Goal: Task Accomplishment & Management: Use online tool/utility

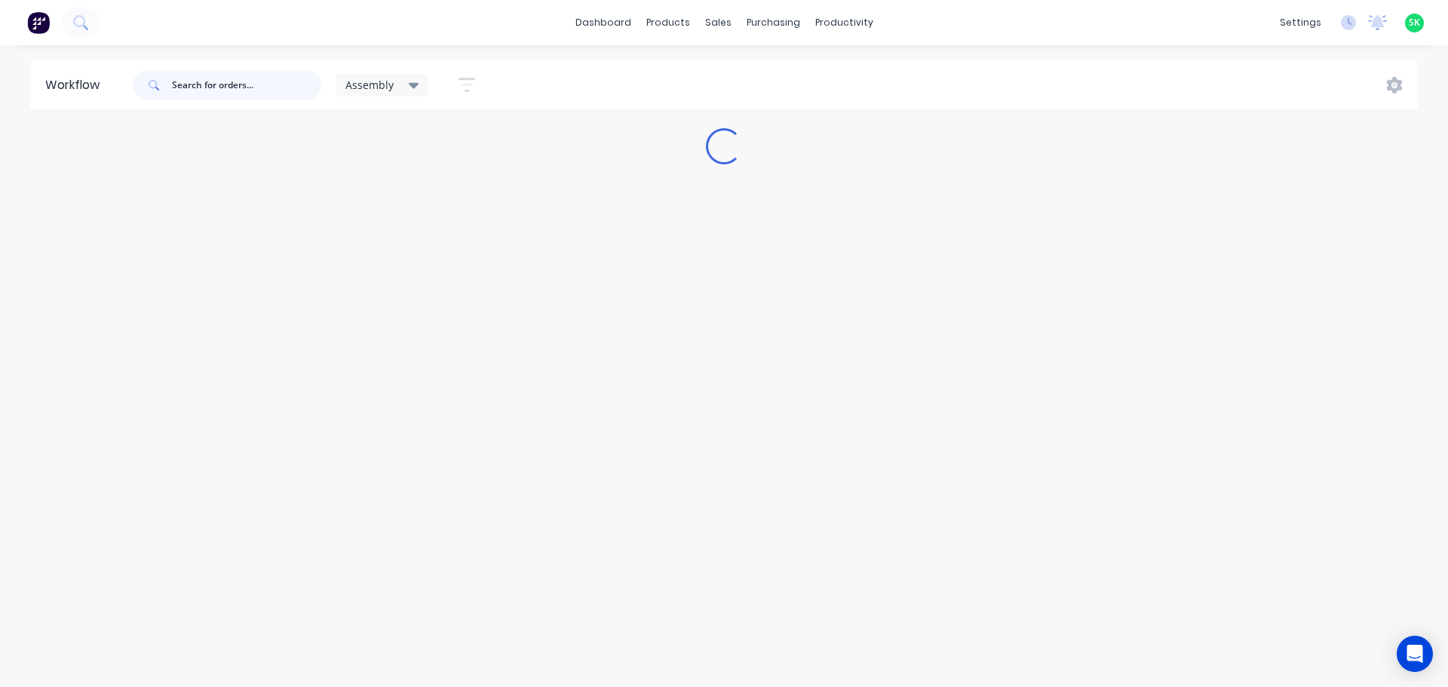
click at [201, 87] on input "text" at bounding box center [246, 85] width 149 height 30
type input "0"
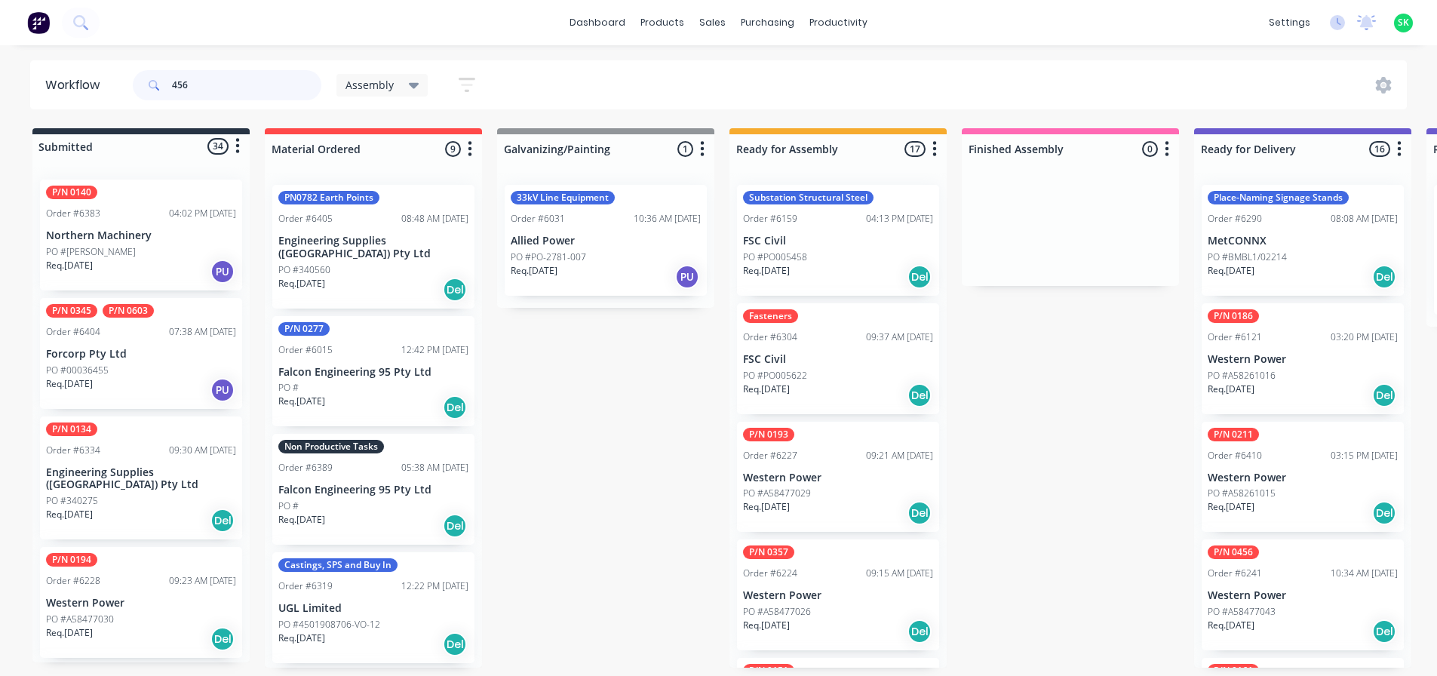
drag, startPoint x: 187, startPoint y: 89, endPoint x: 132, endPoint y: 83, distance: 55.4
click at [132, 83] on div "456 Assembly Save new view None edit Assembly (Default) edit Fabrication - All …" at bounding box center [311, 85] width 362 height 45
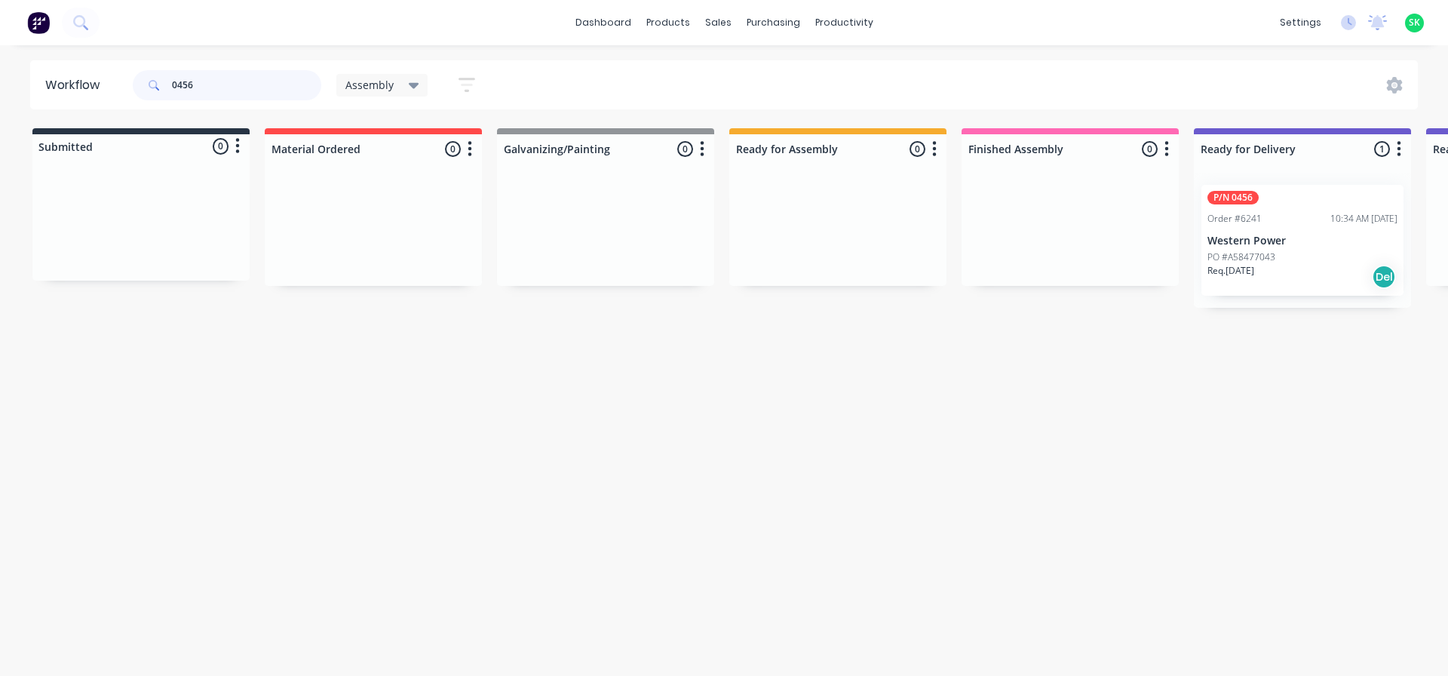
type input "0456"
click at [1290, 243] on p "Western Power" at bounding box center [1302, 241] width 190 height 13
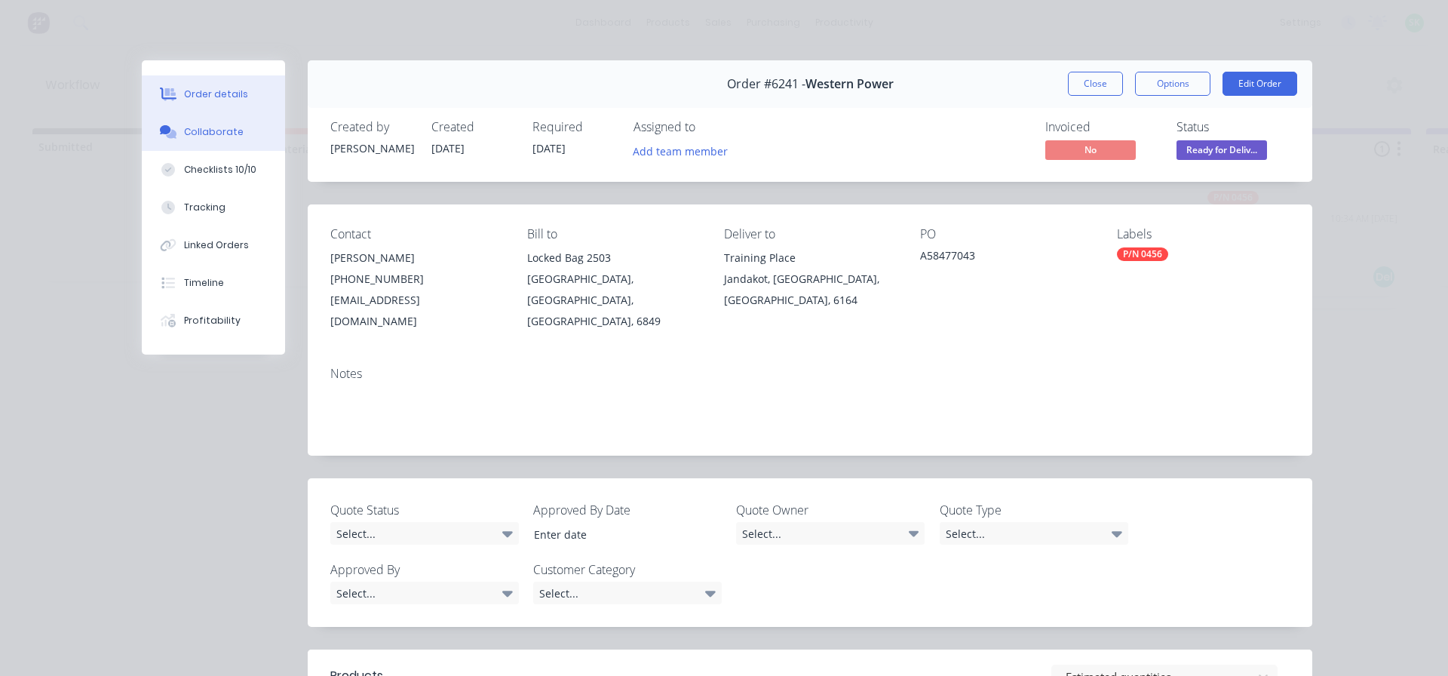
click at [225, 132] on div "Collaborate" at bounding box center [214, 132] width 60 height 14
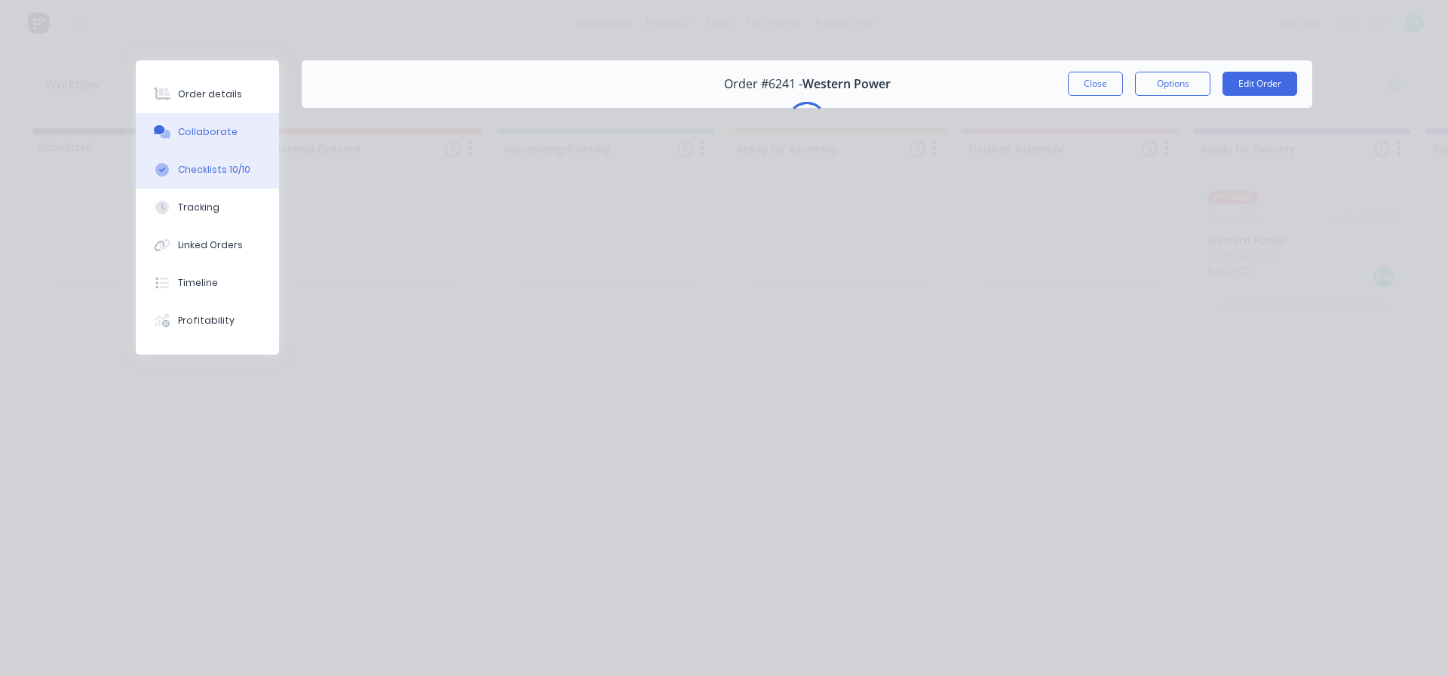
click at [214, 176] on button "Checklists 10/10" at bounding box center [207, 170] width 143 height 38
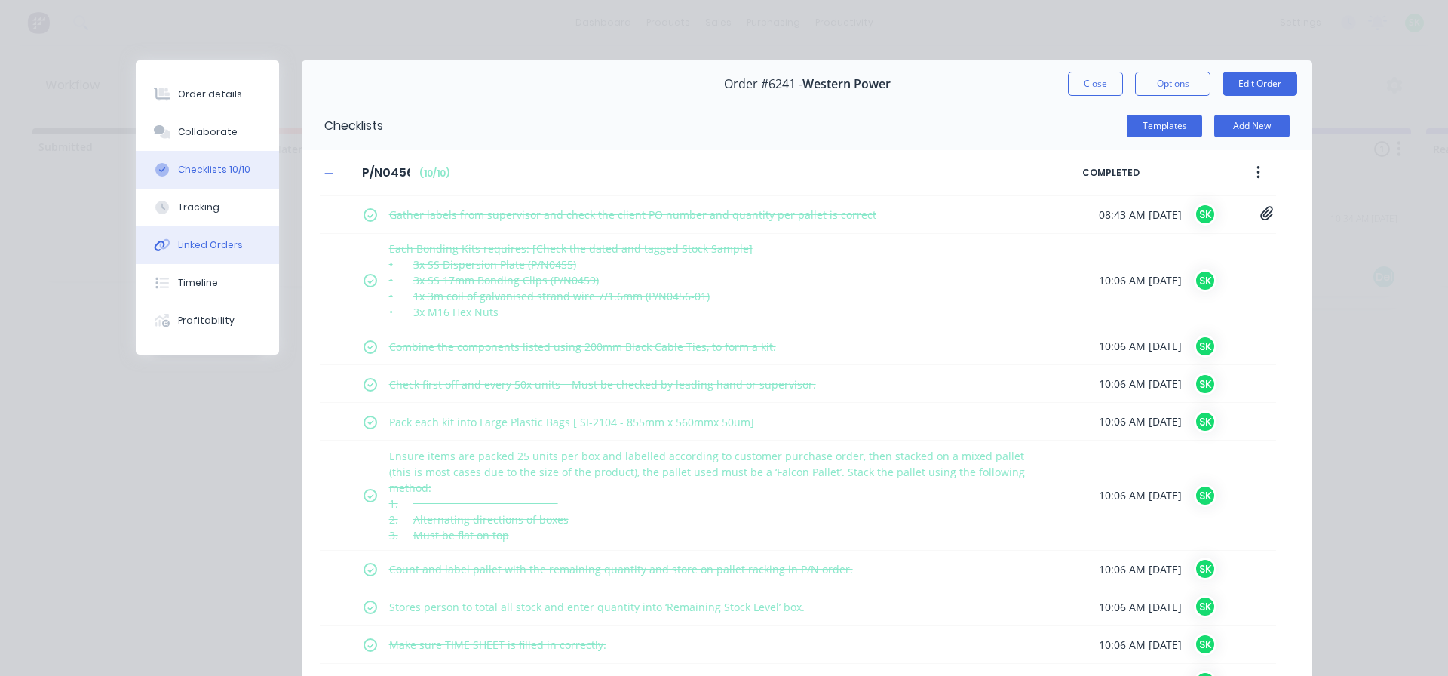
type textarea "x"
click at [1081, 94] on div "Order #6241 - Western Power Close Options Edit Order" at bounding box center [807, 84] width 1011 height 48
click at [1073, 84] on button "Close" at bounding box center [1095, 84] width 55 height 24
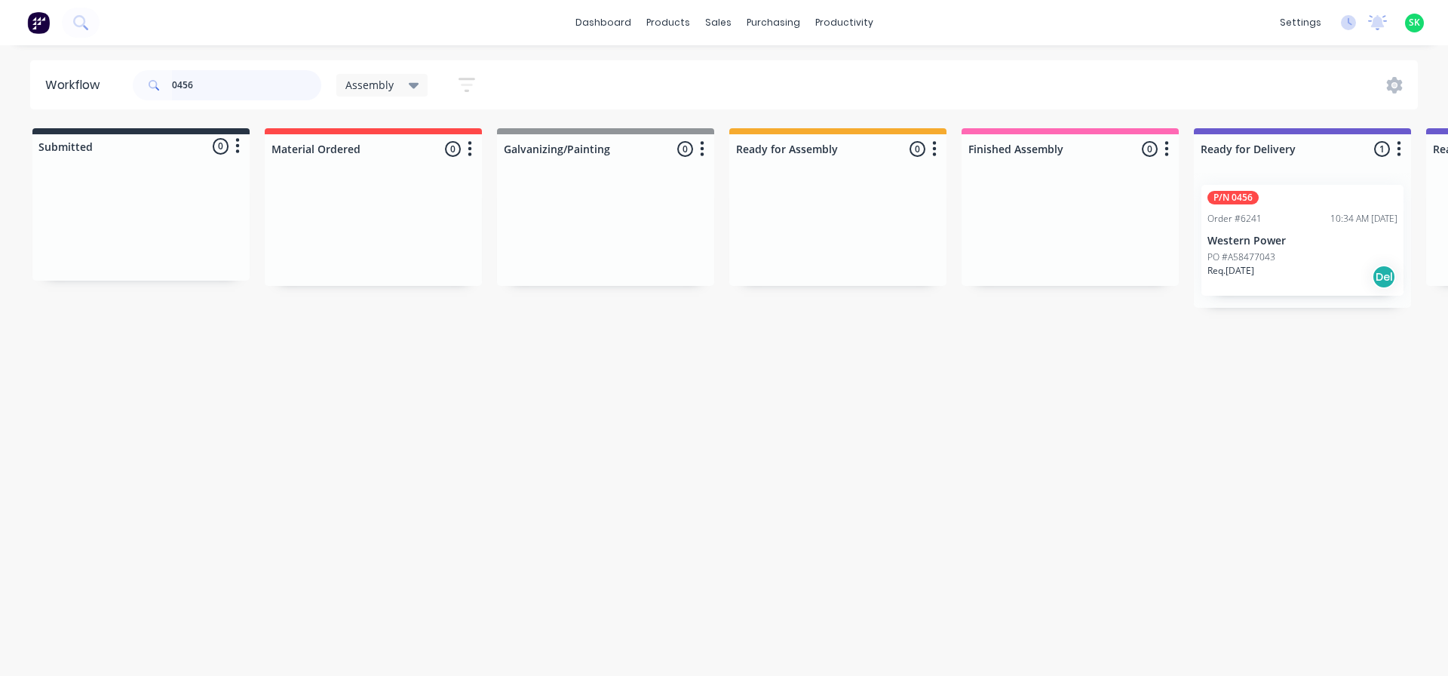
drag, startPoint x: 208, startPoint y: 75, endPoint x: 0, endPoint y: 114, distance: 211.7
click at [0, 114] on div "Workflow 0456 Assembly Save new view None edit Assembly (Default) edit Fabricat…" at bounding box center [724, 352] width 1448 height 585
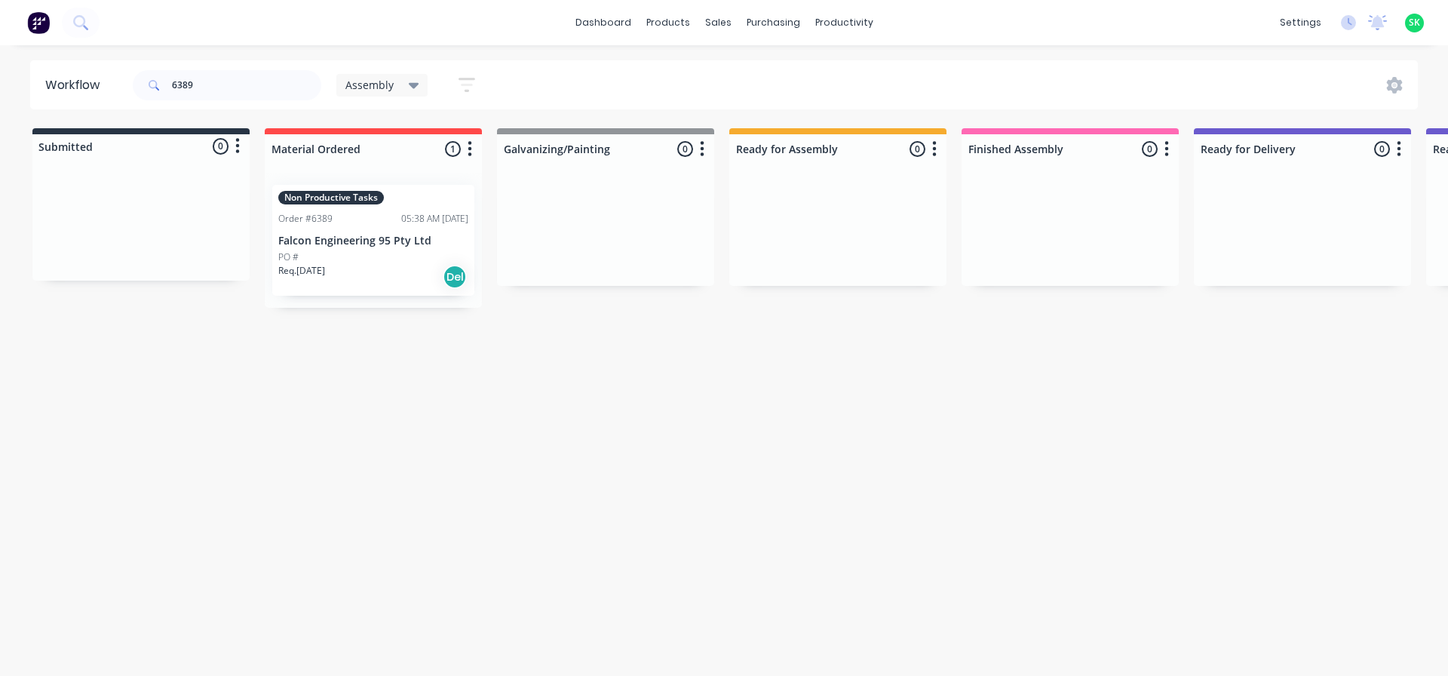
click at [336, 260] on div "PO #" at bounding box center [373, 257] width 190 height 14
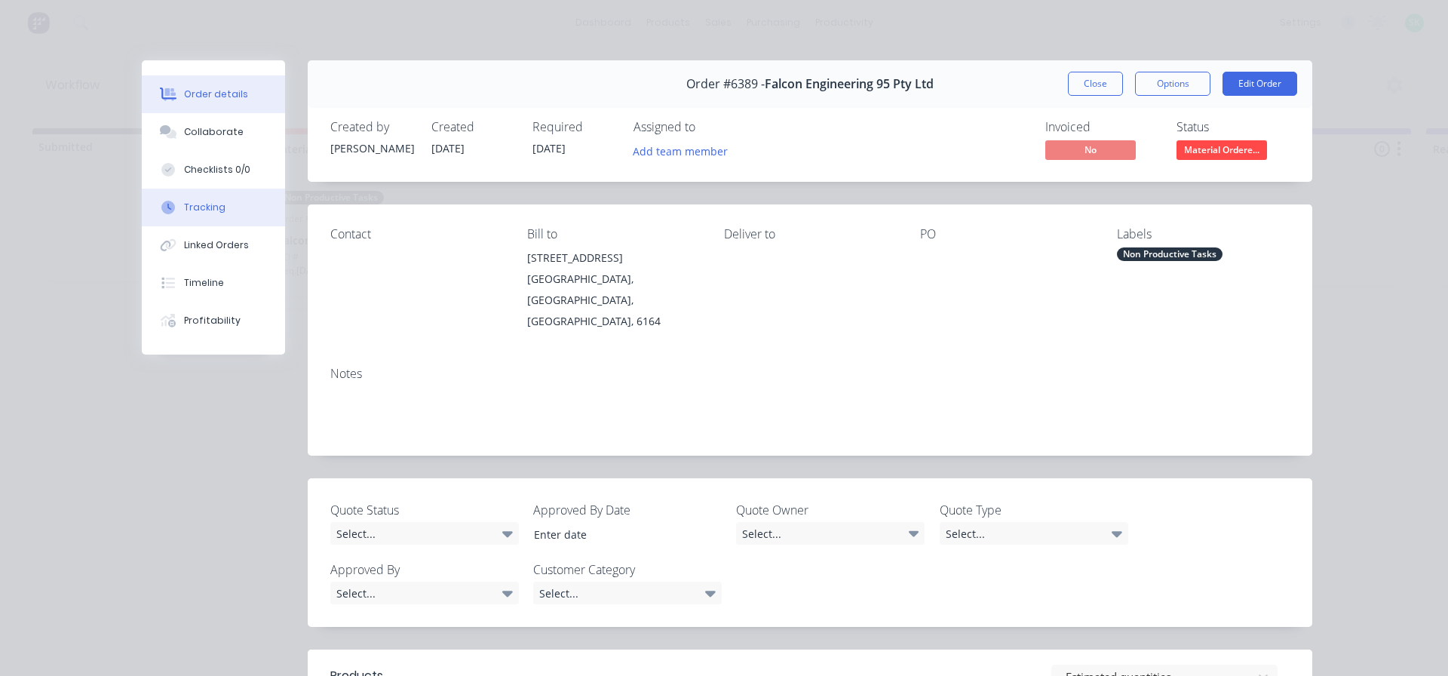
click at [198, 211] on div "Tracking" at bounding box center [204, 208] width 41 height 14
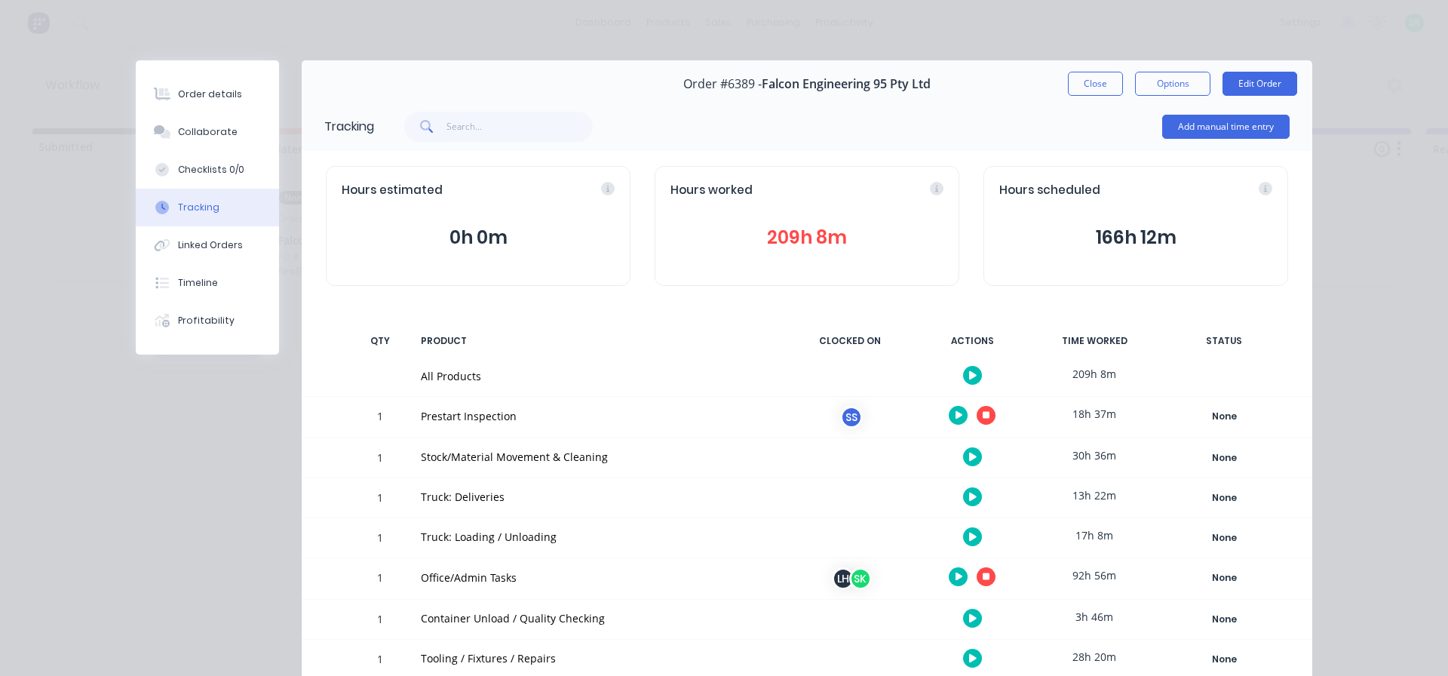
click at [983, 416] on icon "button" at bounding box center [987, 416] width 8 height 8
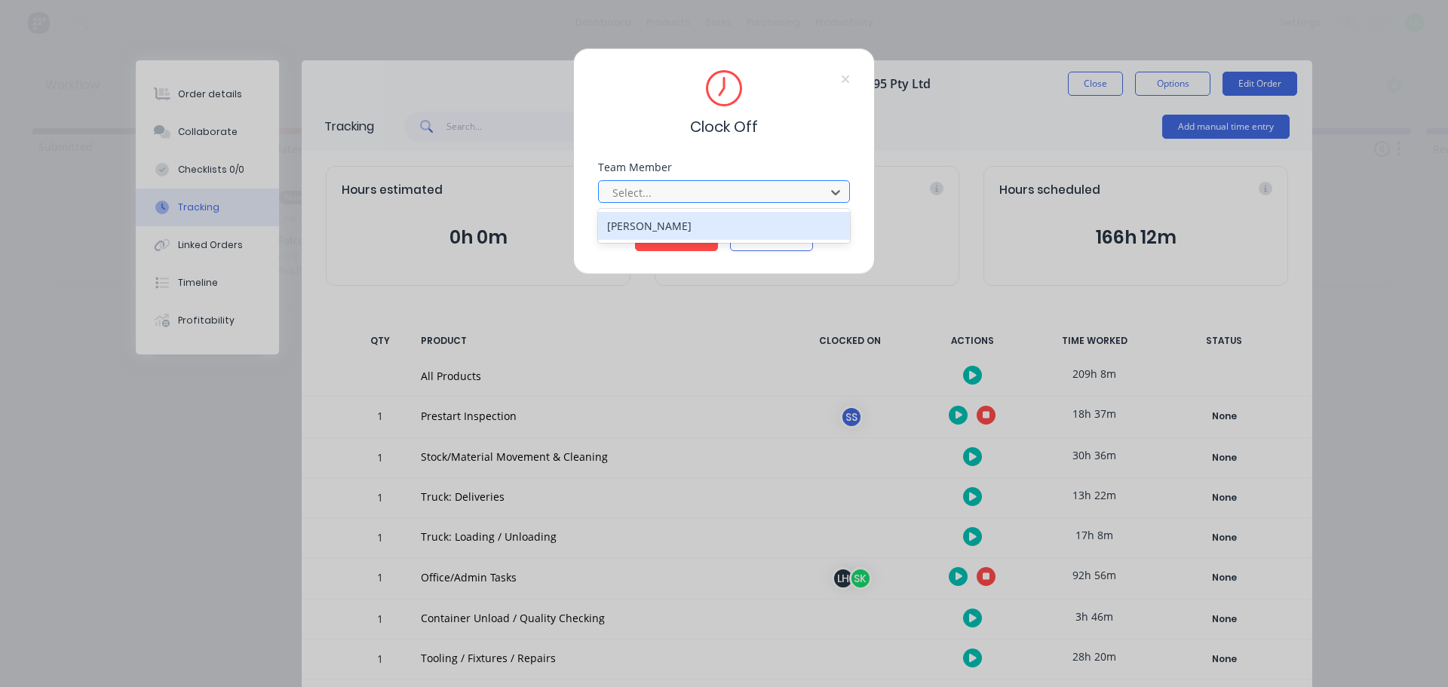
click at [788, 194] on div at bounding box center [714, 192] width 207 height 19
click at [716, 233] on div "[PERSON_NAME]" at bounding box center [724, 226] width 252 height 28
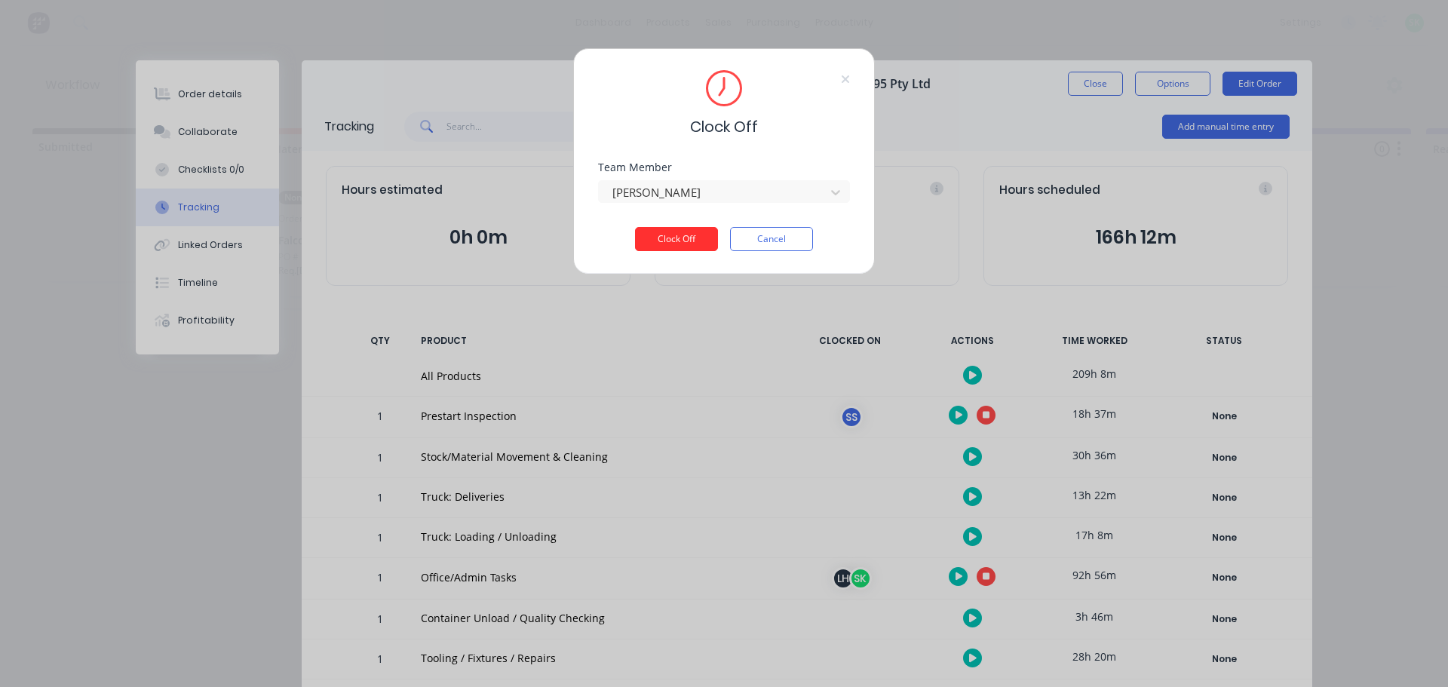
click at [703, 230] on button "Clock Off" at bounding box center [676, 239] width 83 height 24
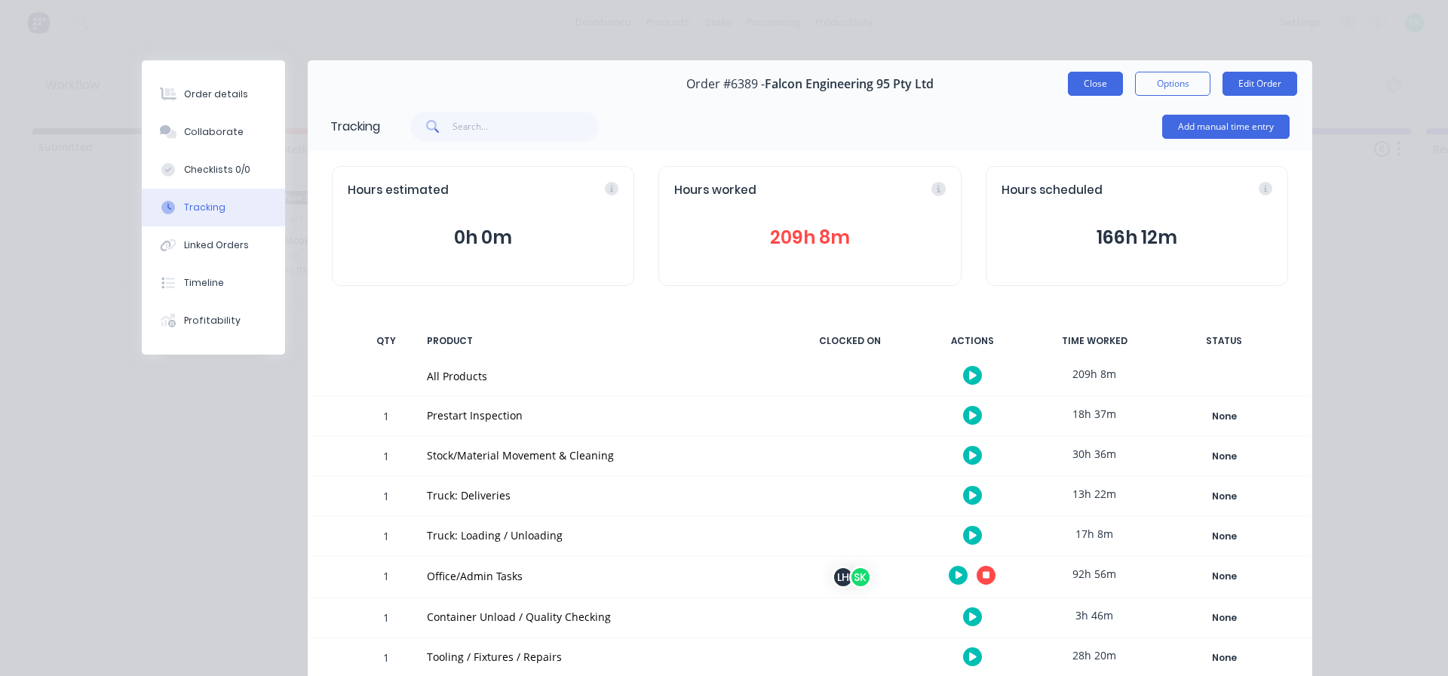
click at [1082, 90] on button "Close" at bounding box center [1095, 84] width 55 height 24
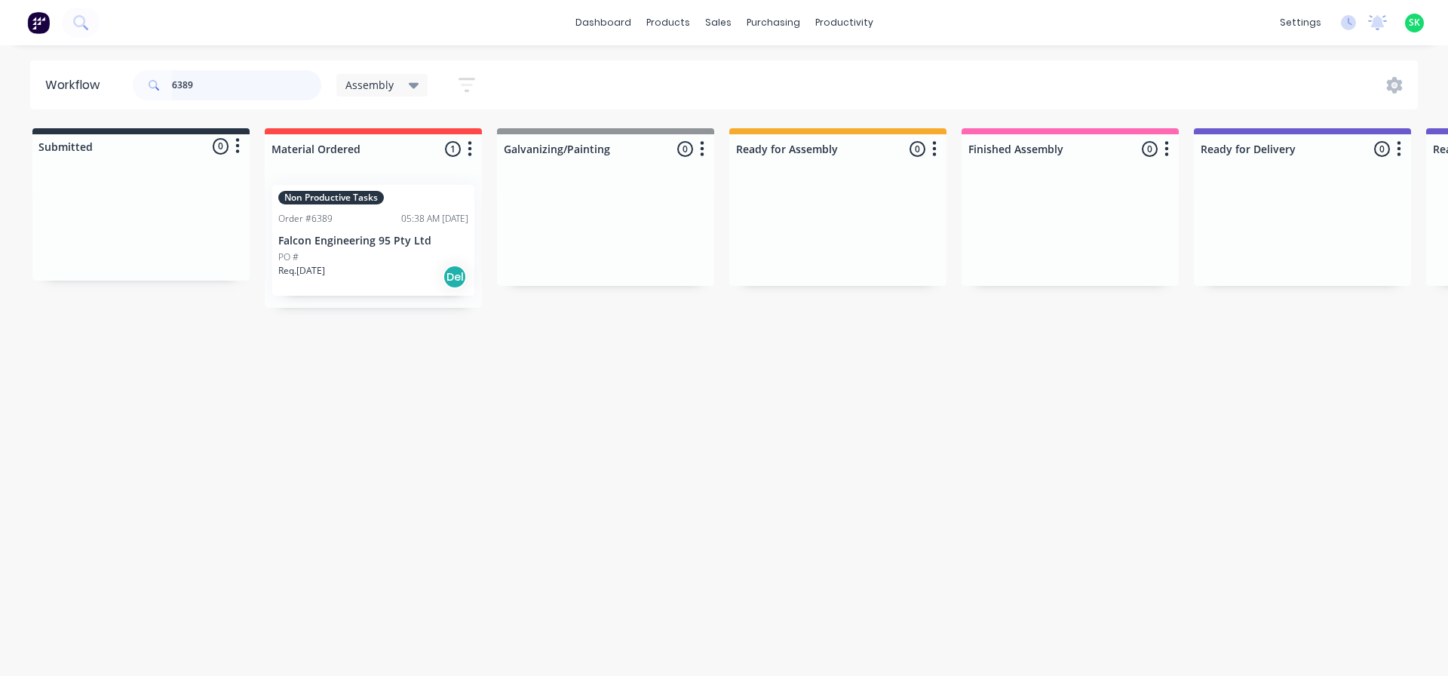
drag, startPoint x: 205, startPoint y: 82, endPoint x: 0, endPoint y: 69, distance: 205.5
click at [0, 69] on div "Workflow 6389 Assembly Save new view None edit Assembly (Default) edit Fabricat…" at bounding box center [724, 84] width 1448 height 49
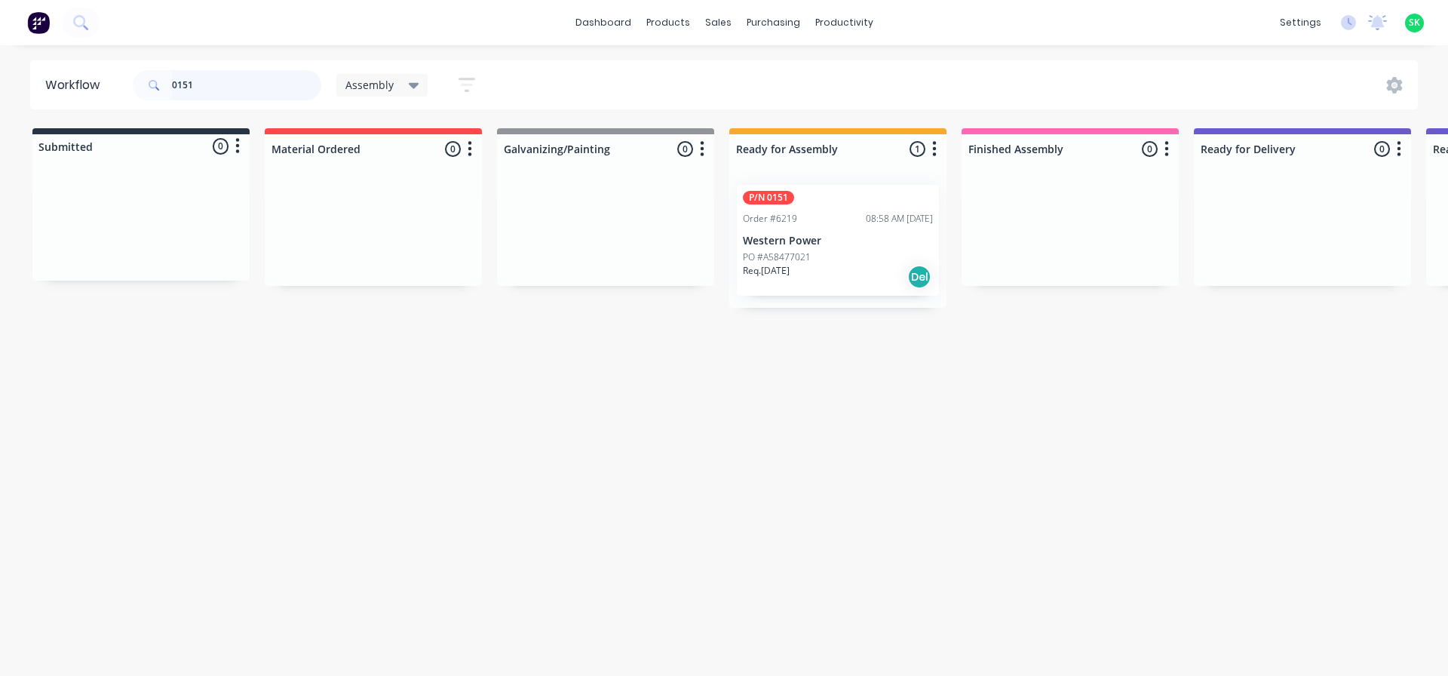
type input "0151"
click at [792, 232] on div "P/N 0151 Order #6219 08:58 AM [DATE] Western Power PO #A58477021 Req. [DATE] Del" at bounding box center [838, 240] width 202 height 111
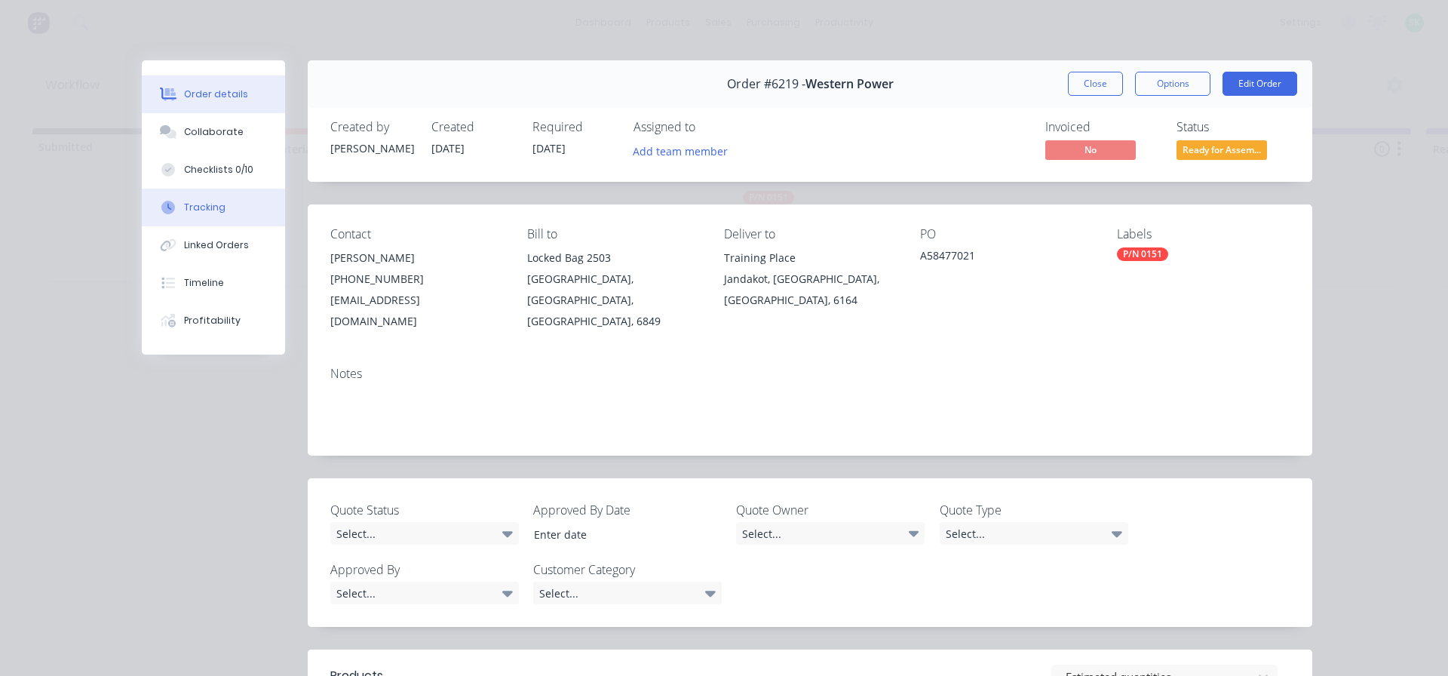
click at [204, 207] on div "Tracking" at bounding box center [204, 208] width 41 height 14
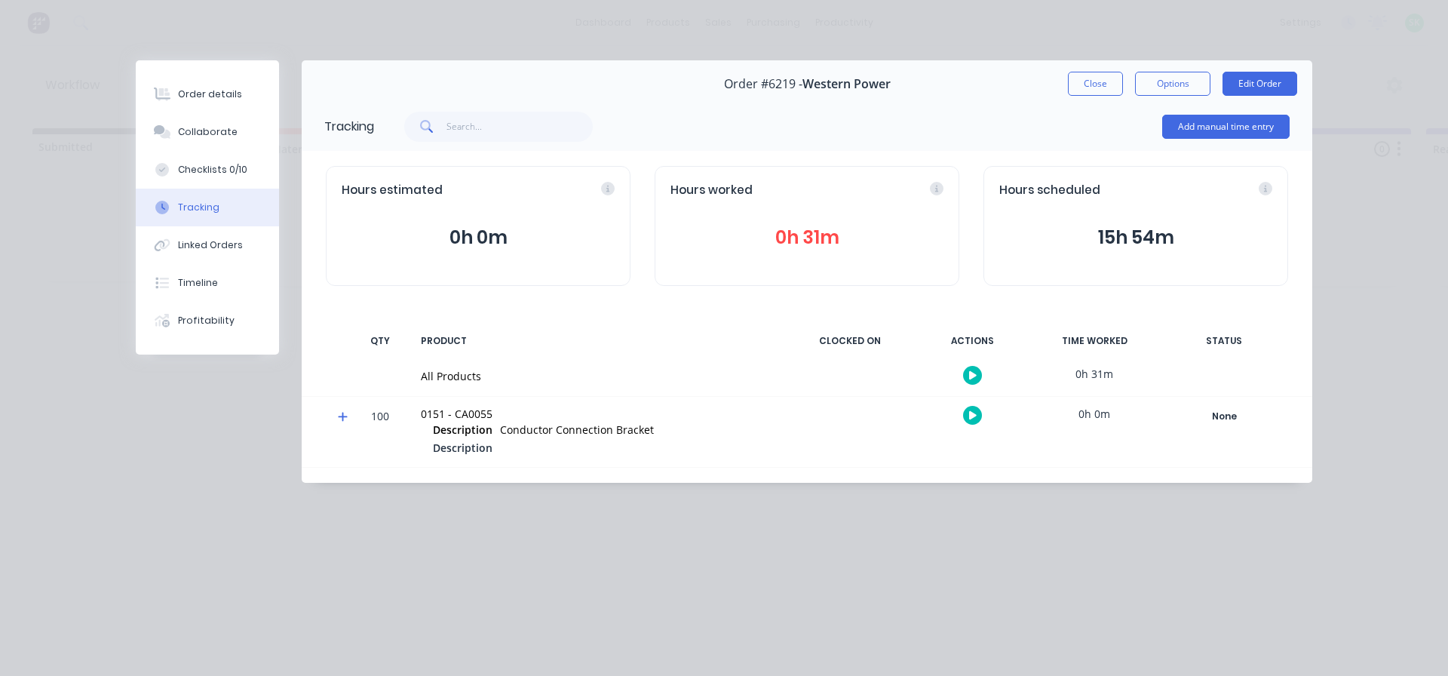
click at [971, 379] on icon "button" at bounding box center [973, 375] width 8 height 8
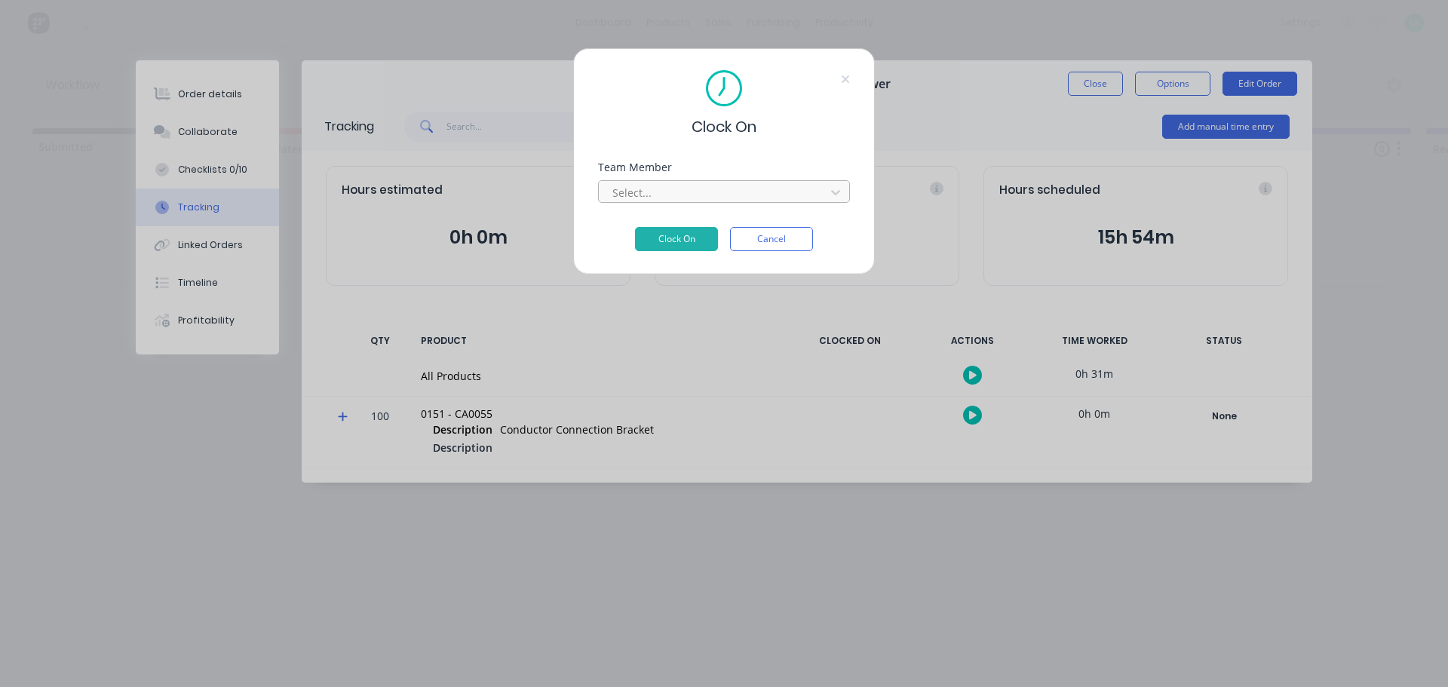
click at [686, 188] on div at bounding box center [714, 192] width 207 height 19
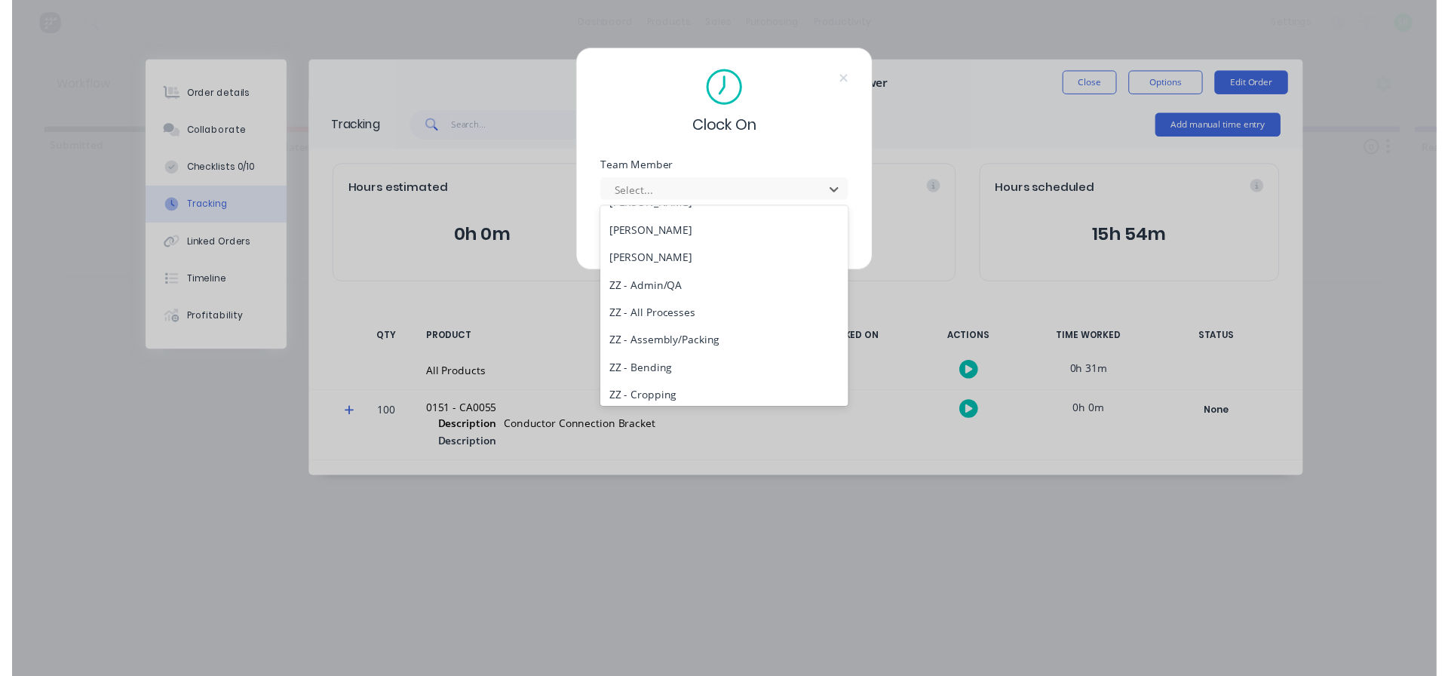
scroll to position [679, 0]
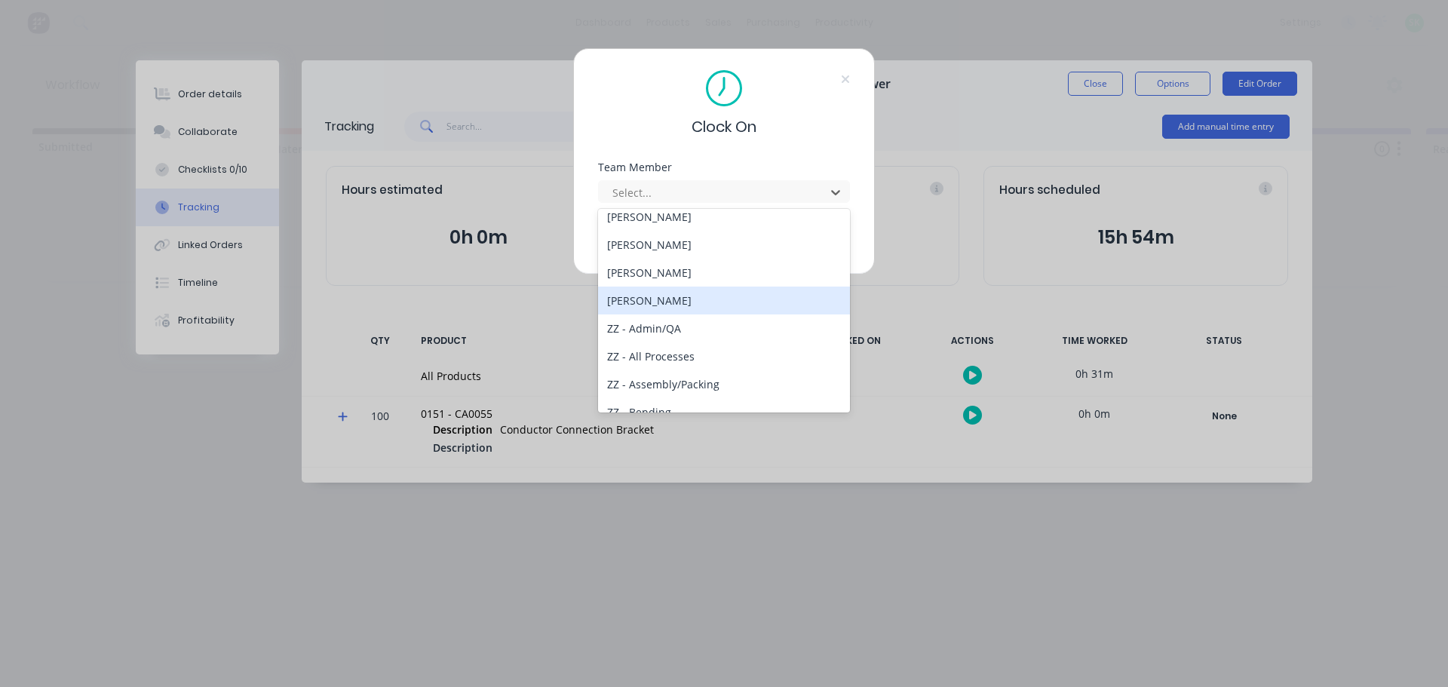
click at [655, 304] on div "[PERSON_NAME]" at bounding box center [724, 301] width 252 height 28
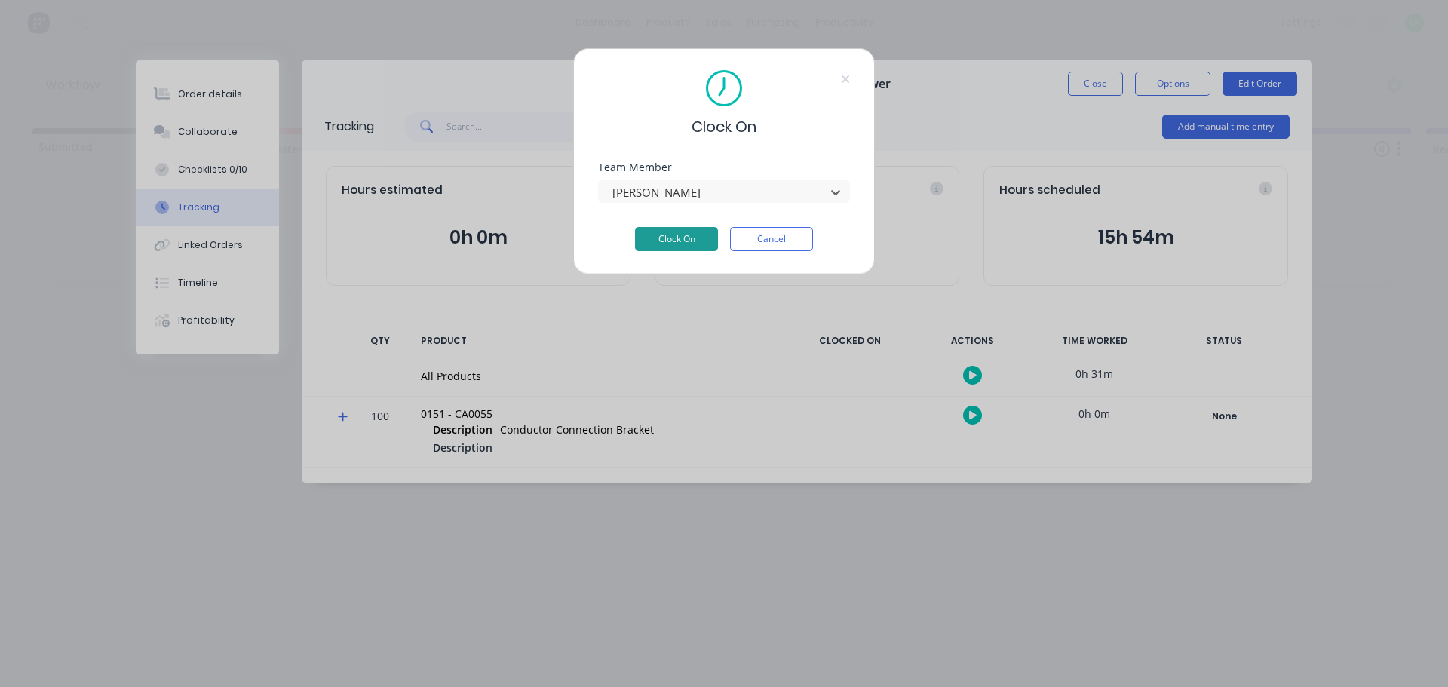
click at [668, 239] on button "Clock On" at bounding box center [676, 239] width 83 height 24
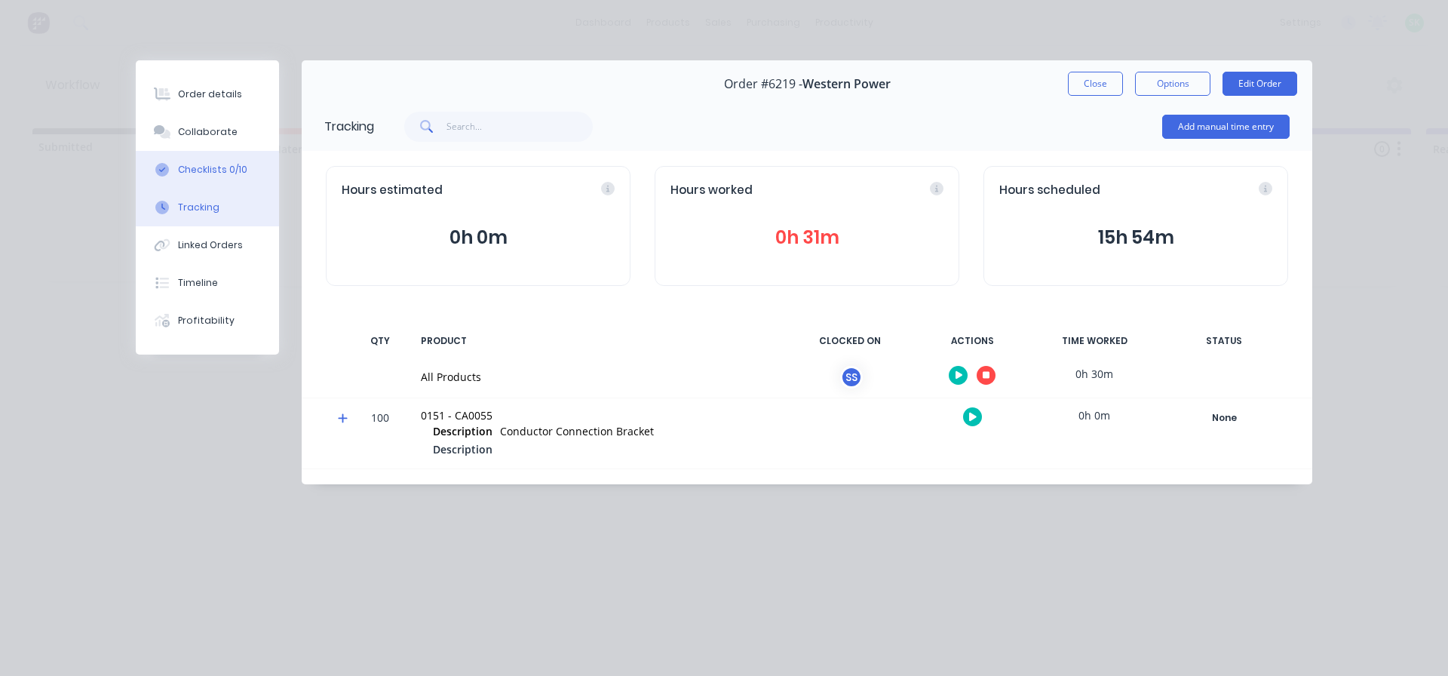
click at [173, 159] on button "Checklists 0/10" at bounding box center [207, 170] width 143 height 38
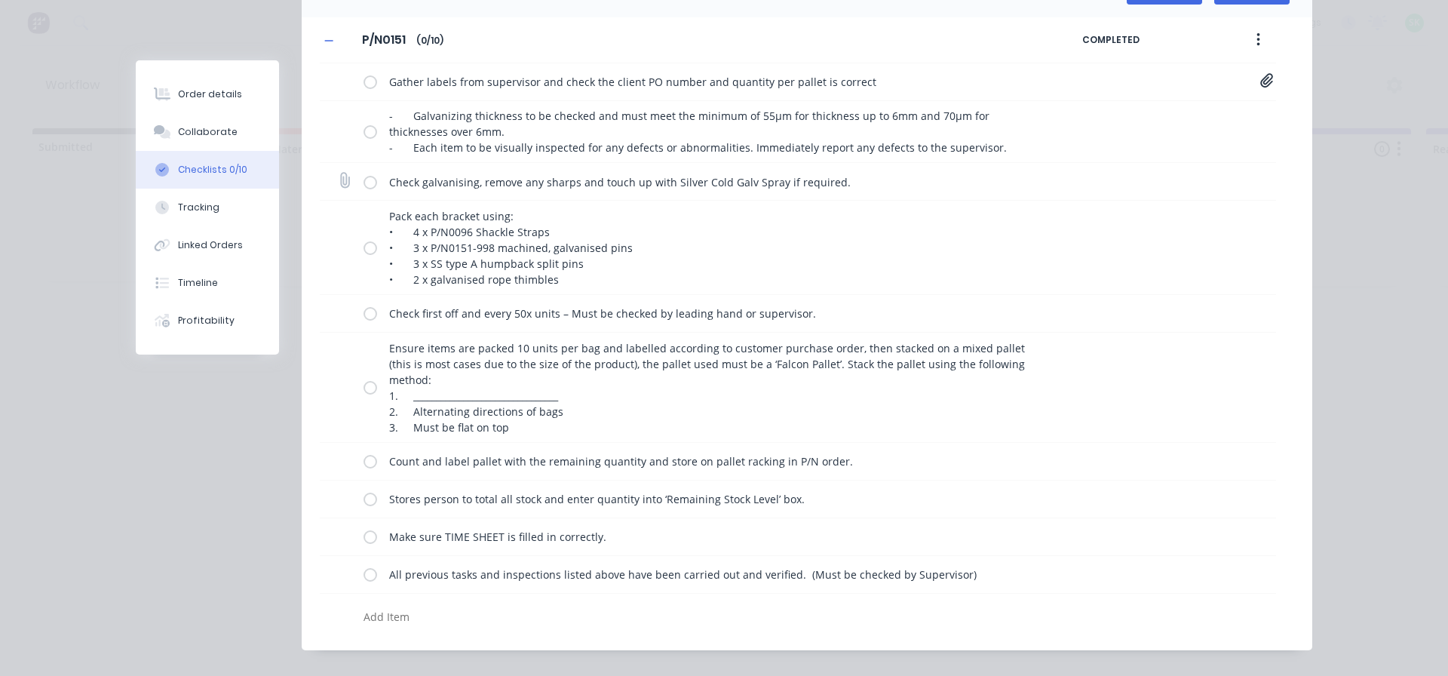
scroll to position [151, 0]
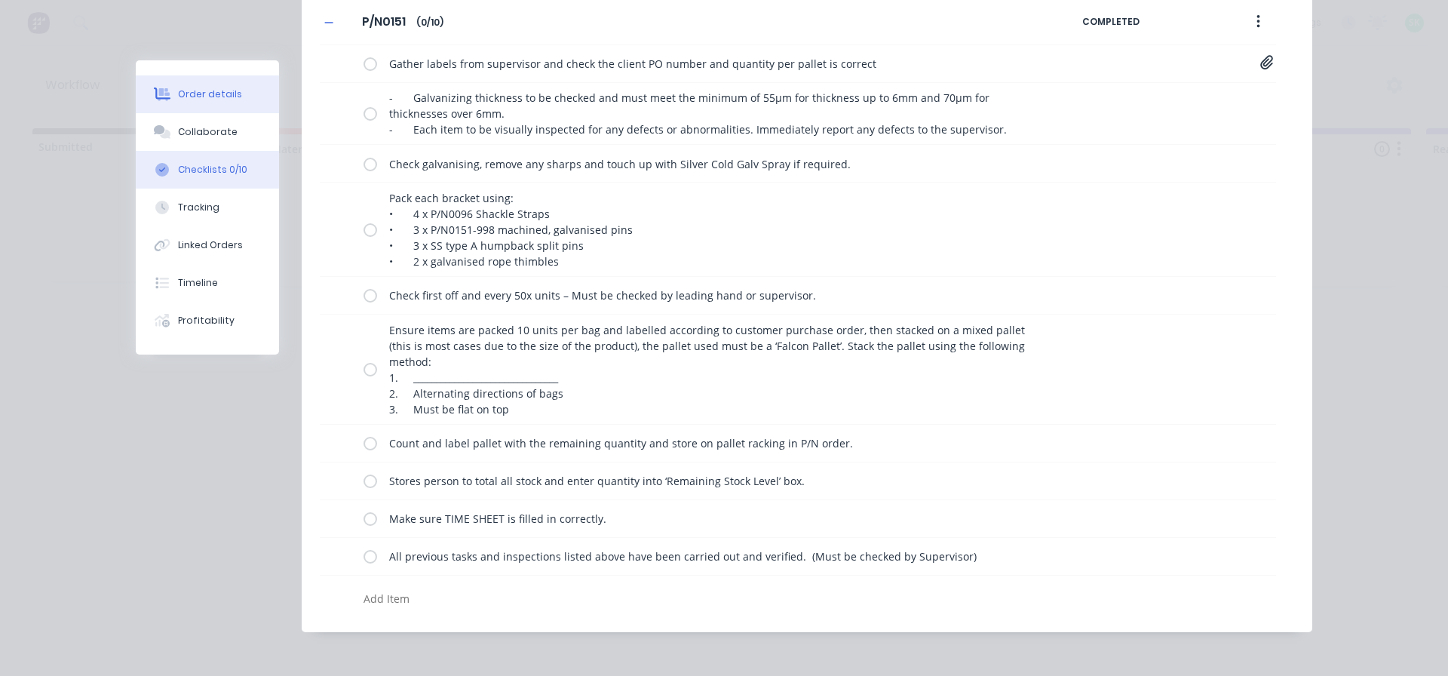
click at [213, 89] on div "Order details" at bounding box center [210, 94] width 64 height 14
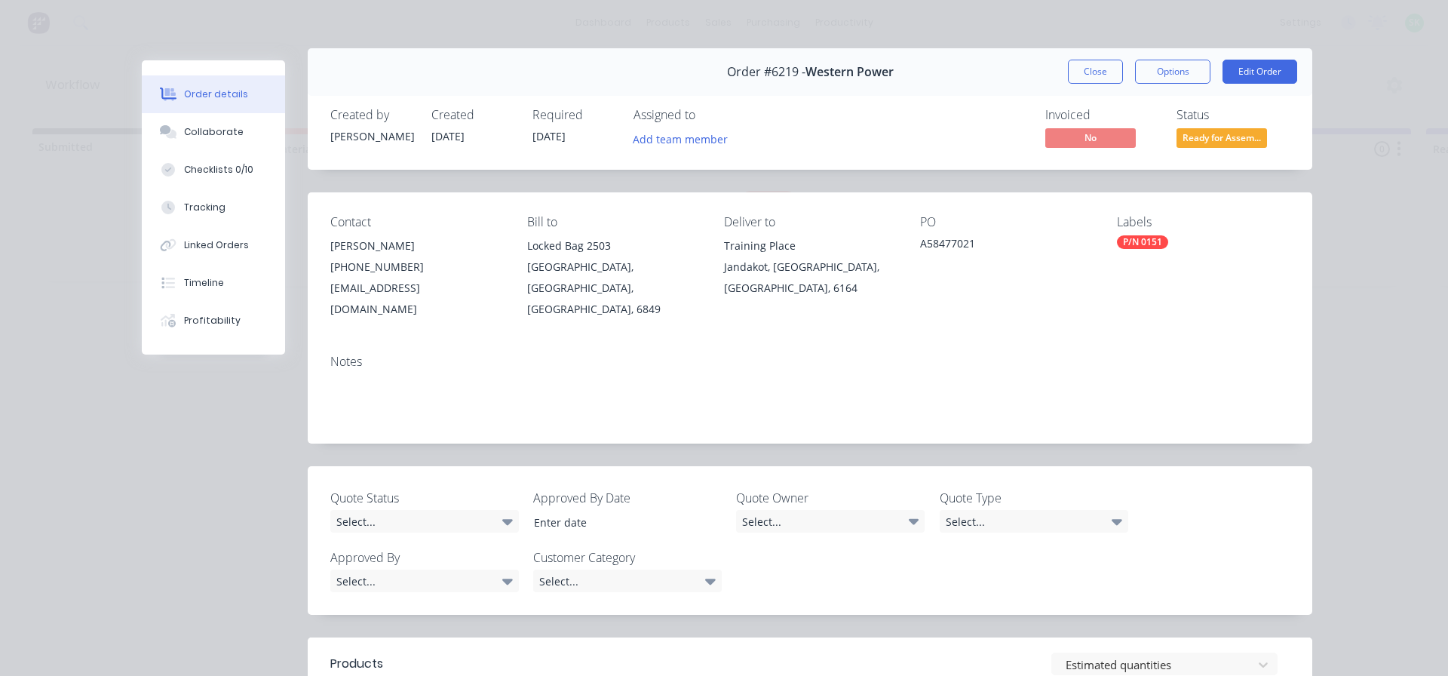
scroll to position [0, 0]
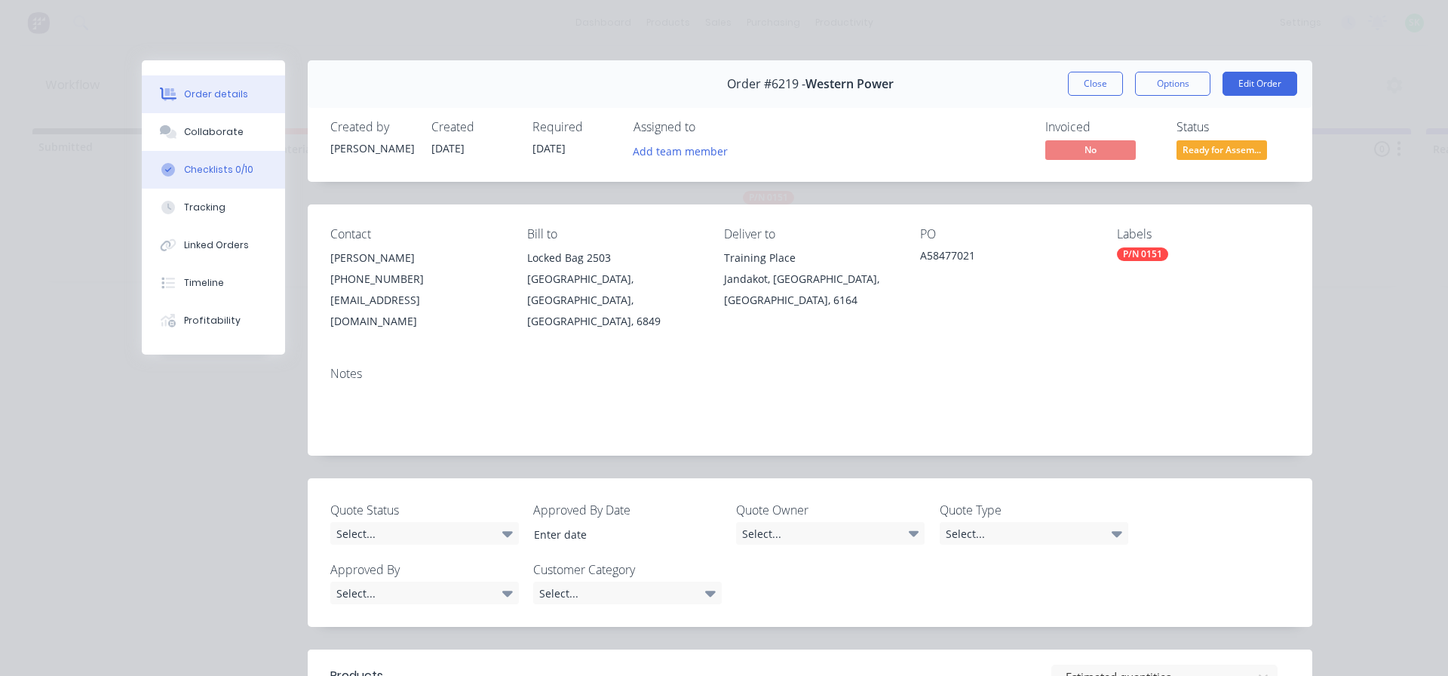
click at [236, 165] on div "Checklists 0/10" at bounding box center [218, 170] width 69 height 14
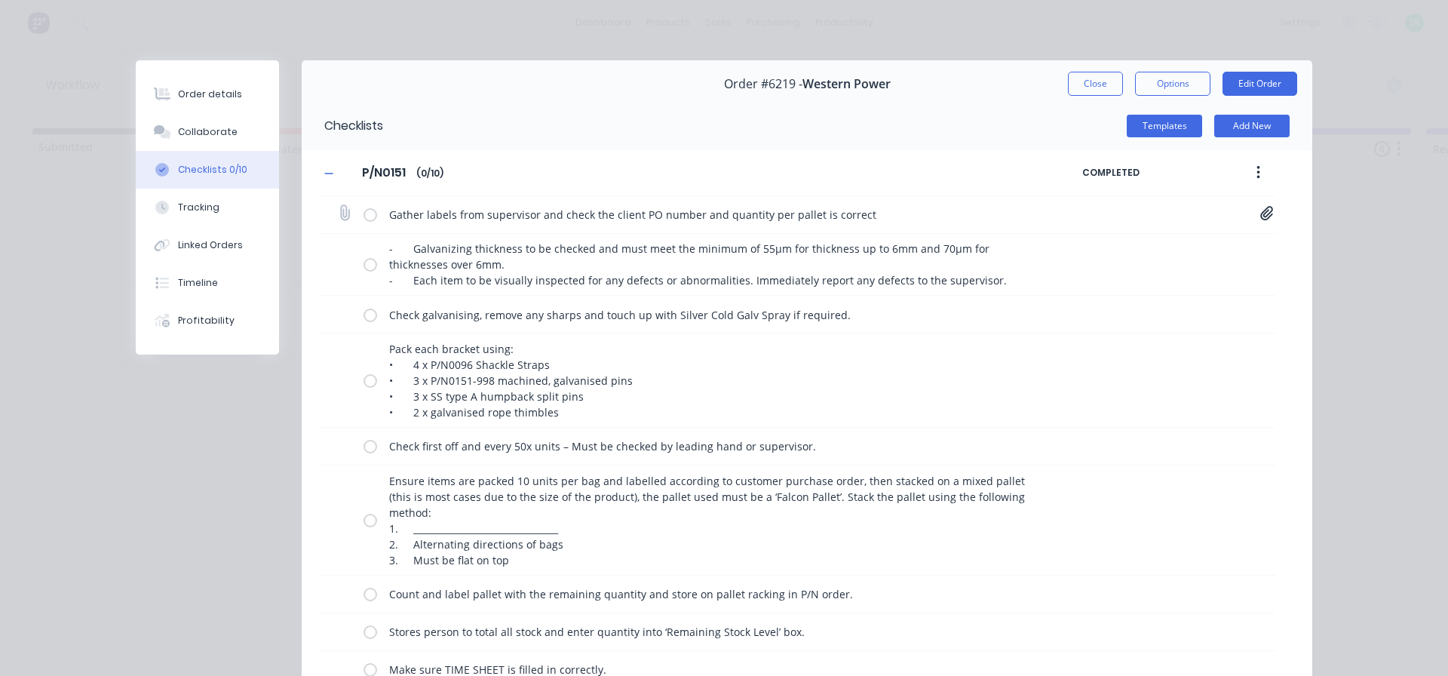
click at [363, 212] on label at bounding box center [370, 215] width 14 height 16
click at [0, 0] on input "checkbox" at bounding box center [0, 0] width 0 height 0
type textarea "x"
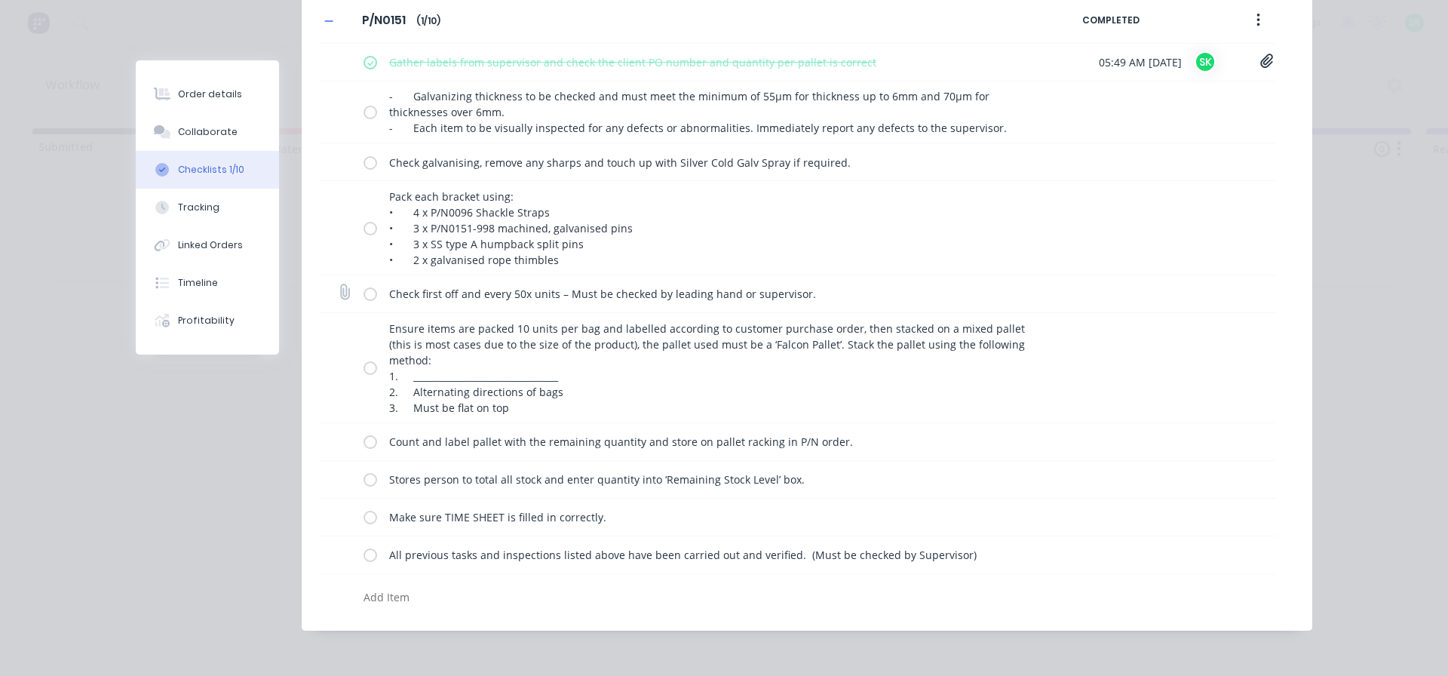
scroll to position [155, 0]
drag, startPoint x: 302, startPoint y: 477, endPoint x: 199, endPoint y: 207, distance: 289.5
click at [199, 207] on div "Tracking" at bounding box center [198, 208] width 41 height 14
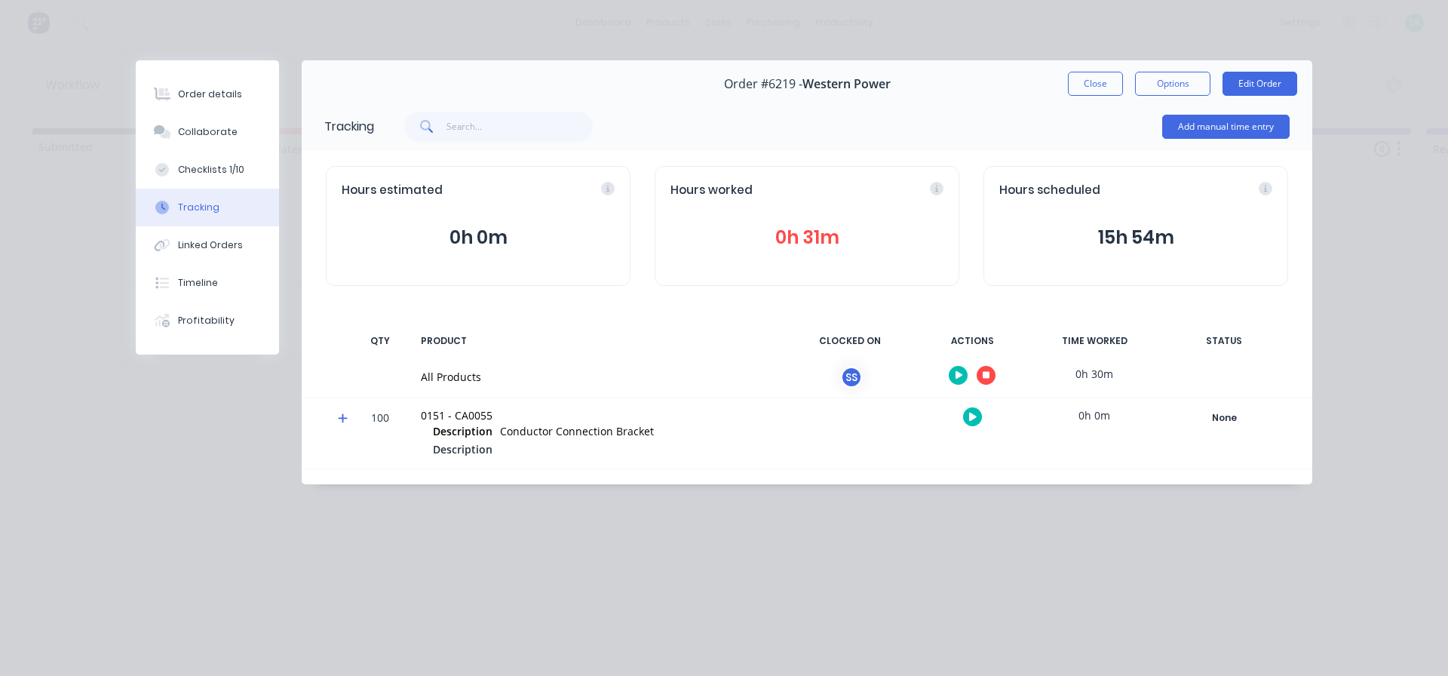
scroll to position [0, 0]
